Goal: Communication & Community: Answer question/provide support

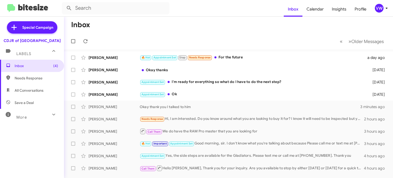
click at [21, 78] on span "Needs Response" at bounding box center [37, 78] width 44 height 5
type input "in:needs-response"
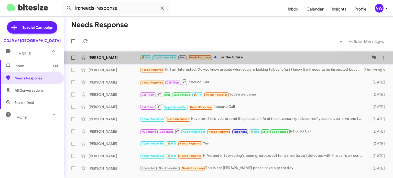
click at [203, 57] on span "Needs Response" at bounding box center [200, 57] width 22 height 3
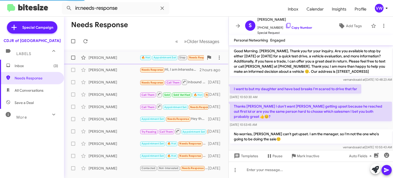
scroll to position [384, 0]
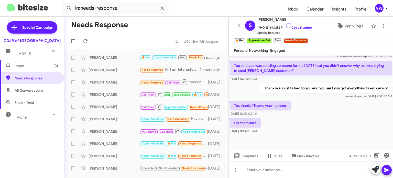
drag, startPoint x: 286, startPoint y: 169, endPoint x: 285, endPoint y: 173, distance: 3.9
click at [287, 171] on div at bounding box center [311, 170] width 164 height 16
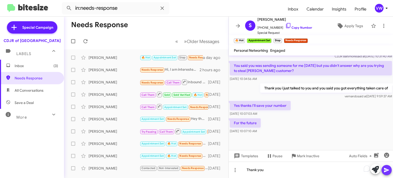
drag, startPoint x: 388, startPoint y: 168, endPoint x: 385, endPoint y: 168, distance: 3.3
click at [387, 168] on icon at bounding box center [387, 170] width 6 height 6
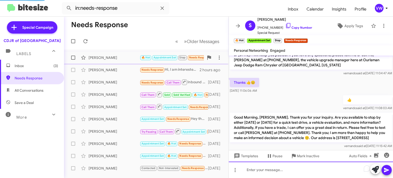
scroll to position [0, 0]
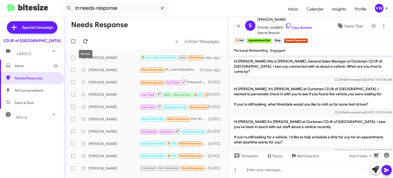
click at [82, 39] on span at bounding box center [85, 41] width 10 height 6
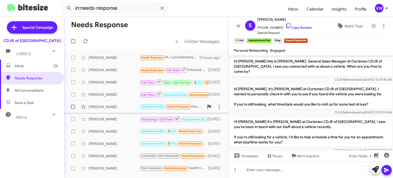
click at [173, 105] on span "Needs Response" at bounding box center [178, 106] width 22 height 3
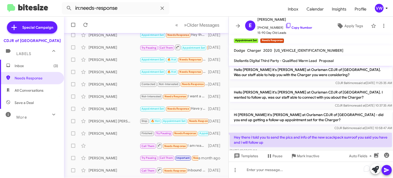
scroll to position [116, 0]
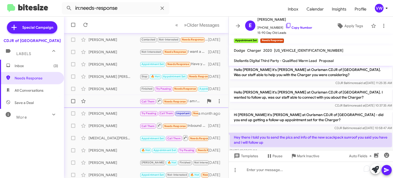
click at [180, 101] on span "Needs Response" at bounding box center [175, 101] width 22 height 3
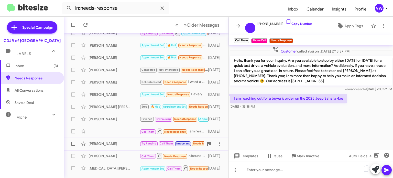
scroll to position [86, 0]
click at [174, 156] on span "Needs Response" at bounding box center [175, 156] width 22 height 3
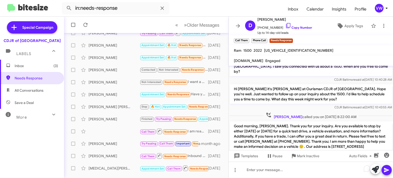
scroll to position [10, 0]
click at [90, 25] on span at bounding box center [85, 25] width 10 height 6
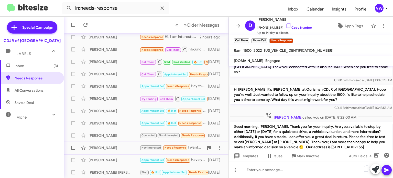
scroll to position [24, 0]
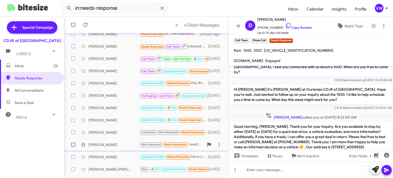
click at [181, 144] on span "Needs Response" at bounding box center [176, 144] width 22 height 3
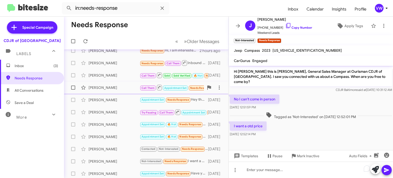
scroll to position [5, 0]
